Goal: Task Accomplishment & Management: Use online tool/utility

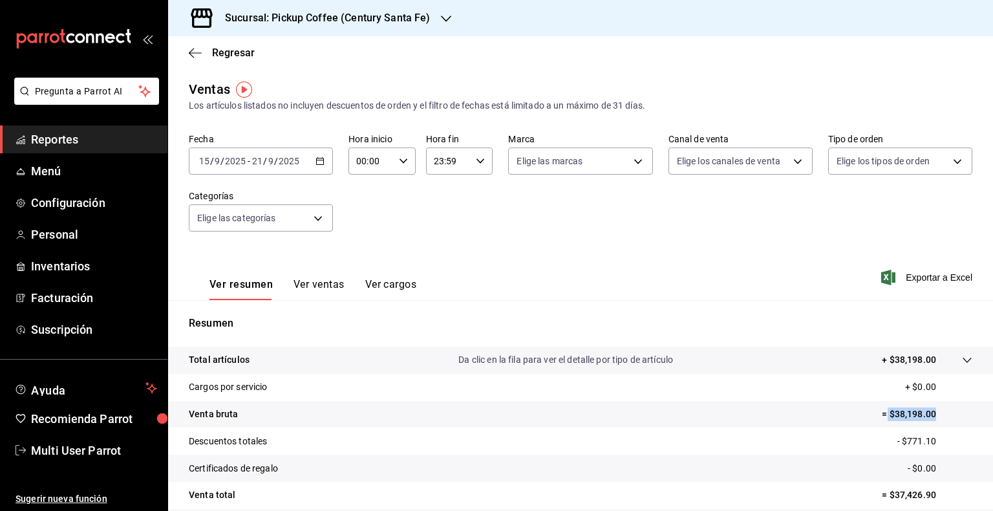
click at [443, 19] on icon "button" at bounding box center [446, 19] width 10 height 10
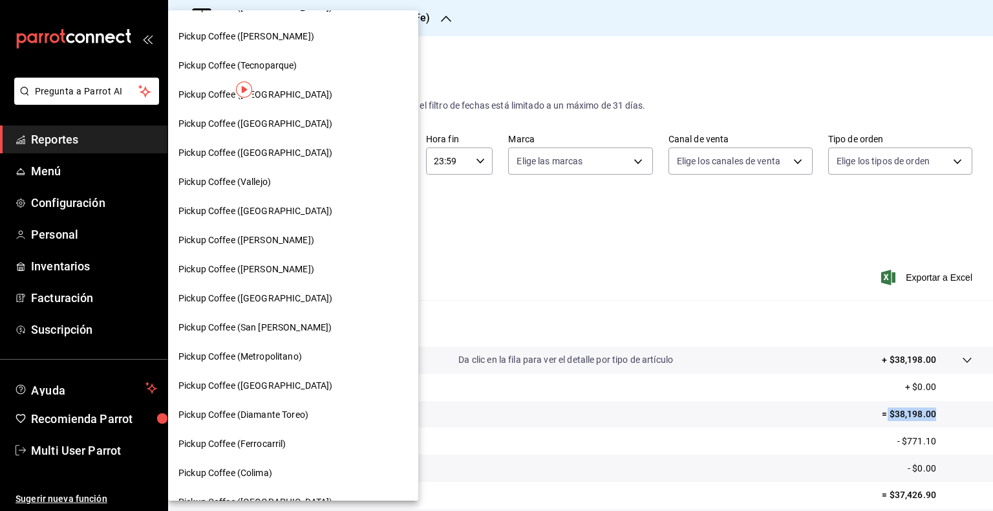
scroll to position [318, 0]
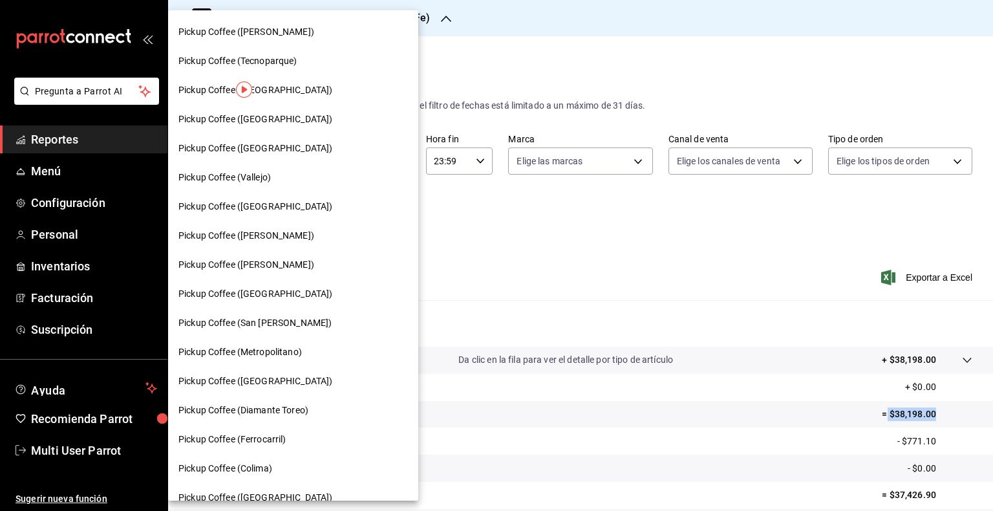
click at [266, 381] on span "Pickup Coffee ([GEOGRAPHIC_DATA])" at bounding box center [255, 381] width 154 height 14
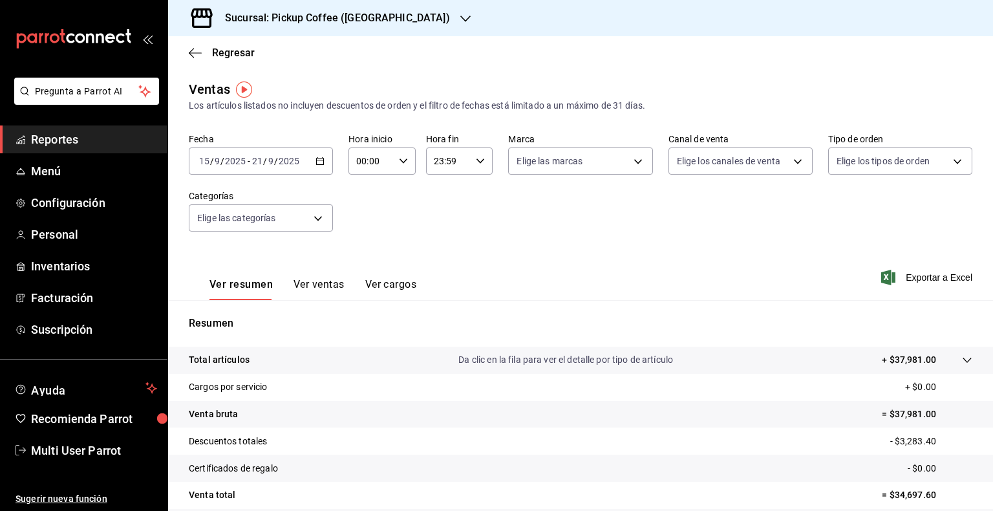
click at [41, 139] on span "Reportes" at bounding box center [94, 139] width 126 height 17
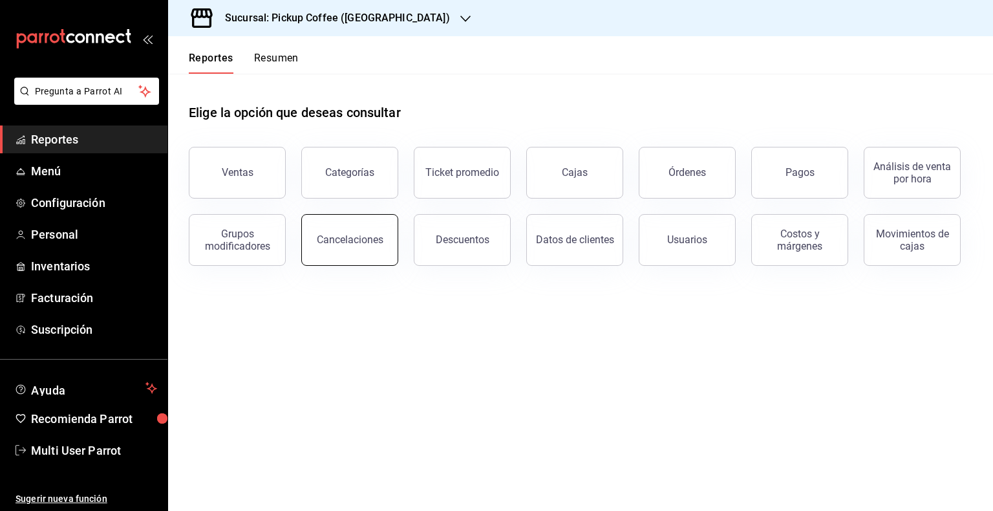
click at [323, 233] on button "Cancelaciones" at bounding box center [349, 240] width 97 height 52
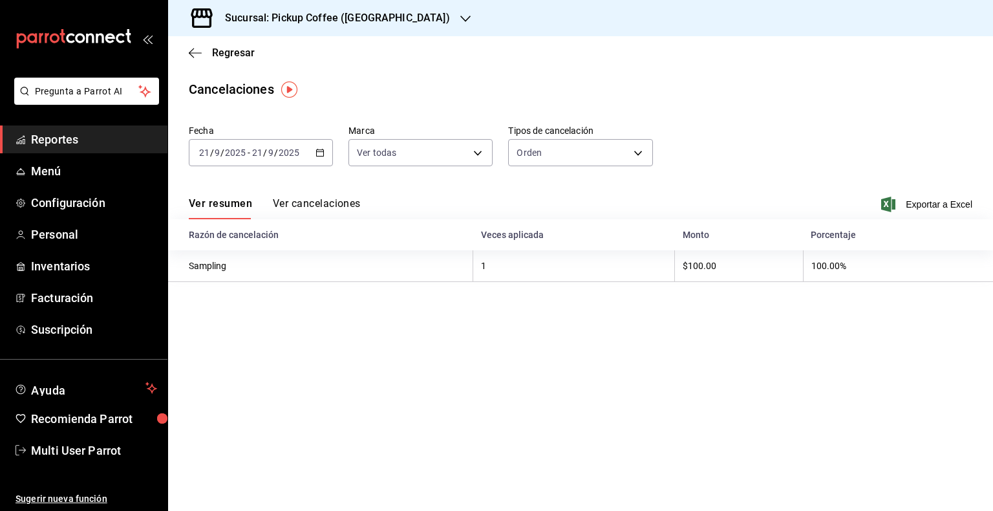
click at [325, 150] on div "[DATE] [DATE] - [DATE] [DATE]" at bounding box center [261, 152] width 144 height 27
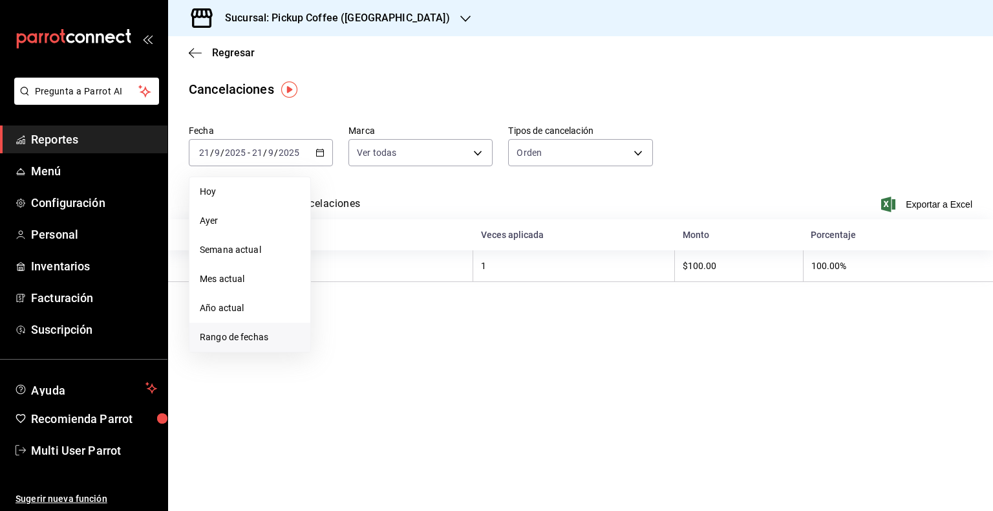
click at [215, 334] on span "Rango de fechas" at bounding box center [250, 337] width 100 height 14
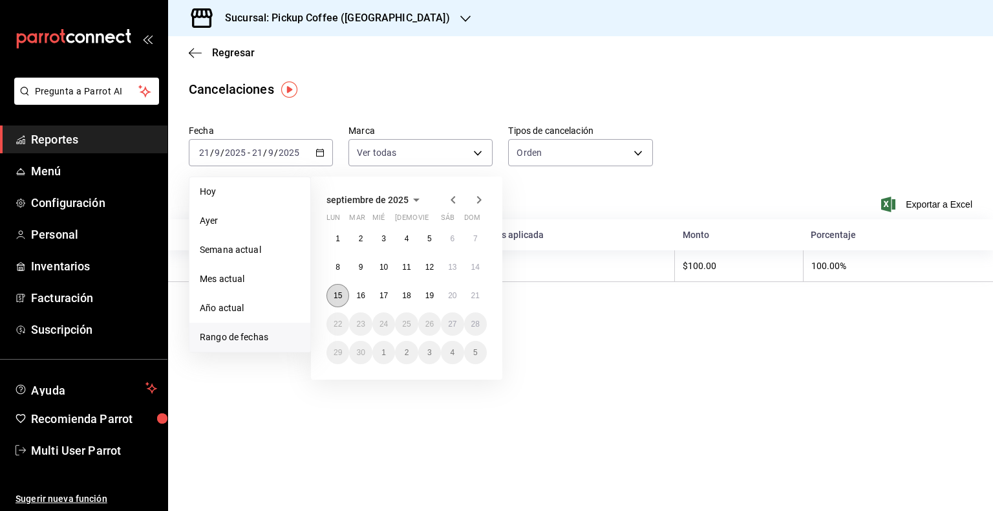
click at [339, 300] on button "15" at bounding box center [337, 295] width 23 height 23
click at [478, 300] on button "21" at bounding box center [475, 295] width 23 height 23
